Goal: Information Seeking & Learning: Understand process/instructions

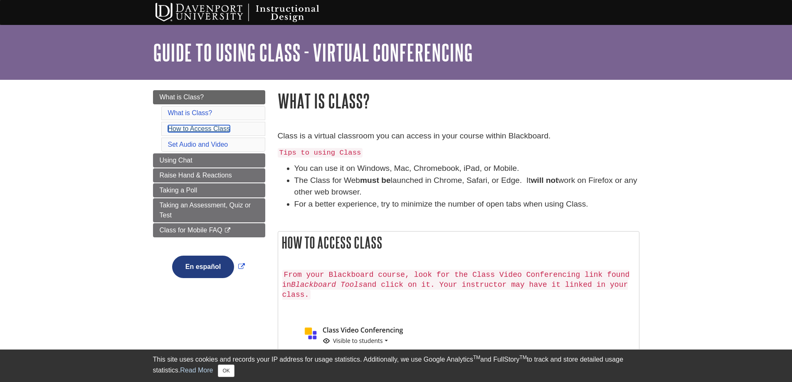
click at [228, 129] on link "How to Access Class" at bounding box center [199, 128] width 62 height 7
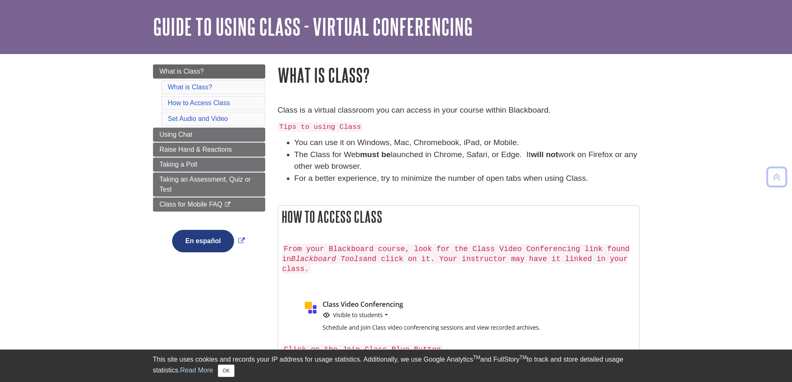
scroll to position [23, 0]
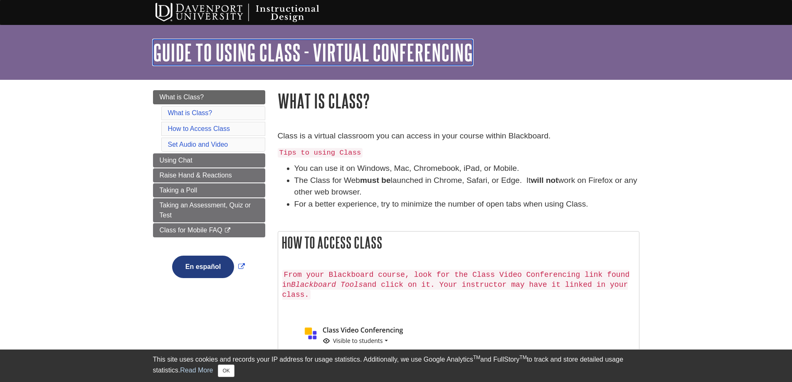
click at [288, 50] on link "Guide to Using Class - Virtual Conferencing" at bounding box center [313, 53] width 320 height 26
